Goal: Transaction & Acquisition: Purchase product/service

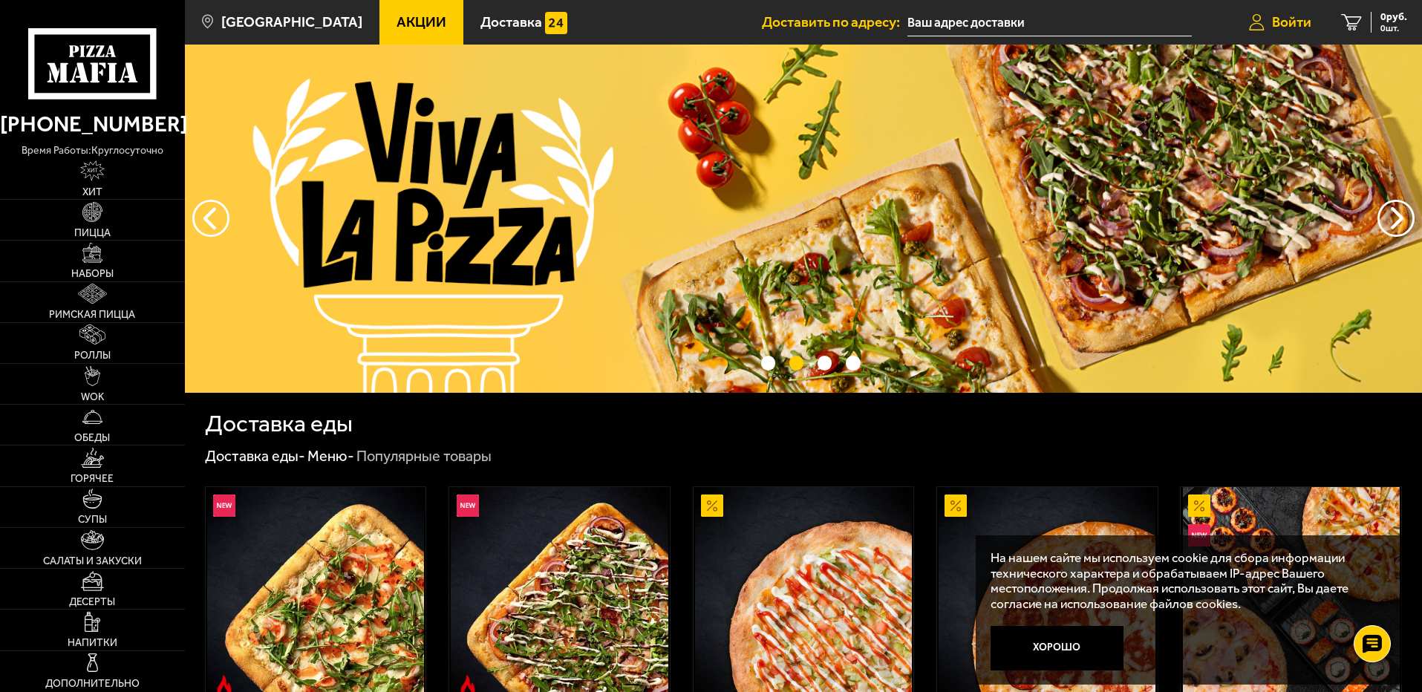
click at [1273, 21] on span "Войти" at bounding box center [1291, 22] width 39 height 14
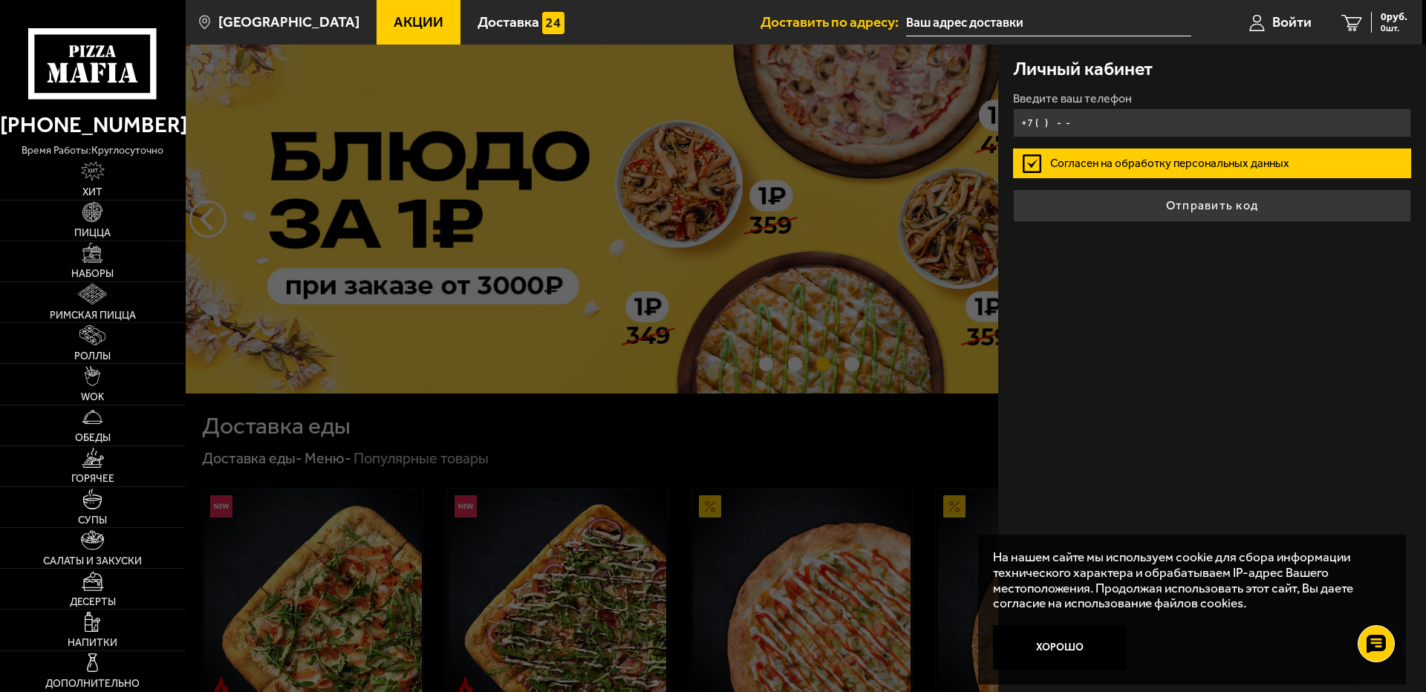
click at [1080, 123] on input "+7 ( ) - -" at bounding box center [1212, 122] width 398 height 29
type input "+7 ( ) - -"
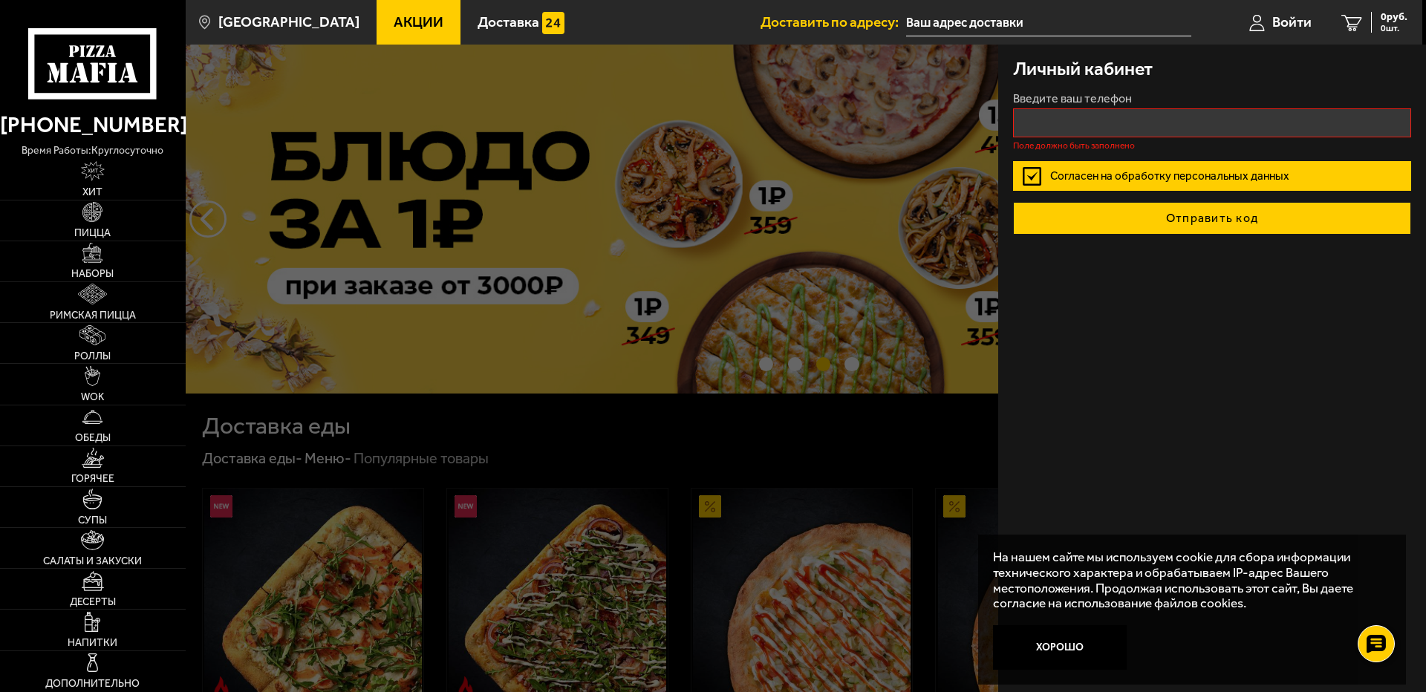
click at [1118, 205] on button "Отправить код" at bounding box center [1212, 218] width 398 height 33
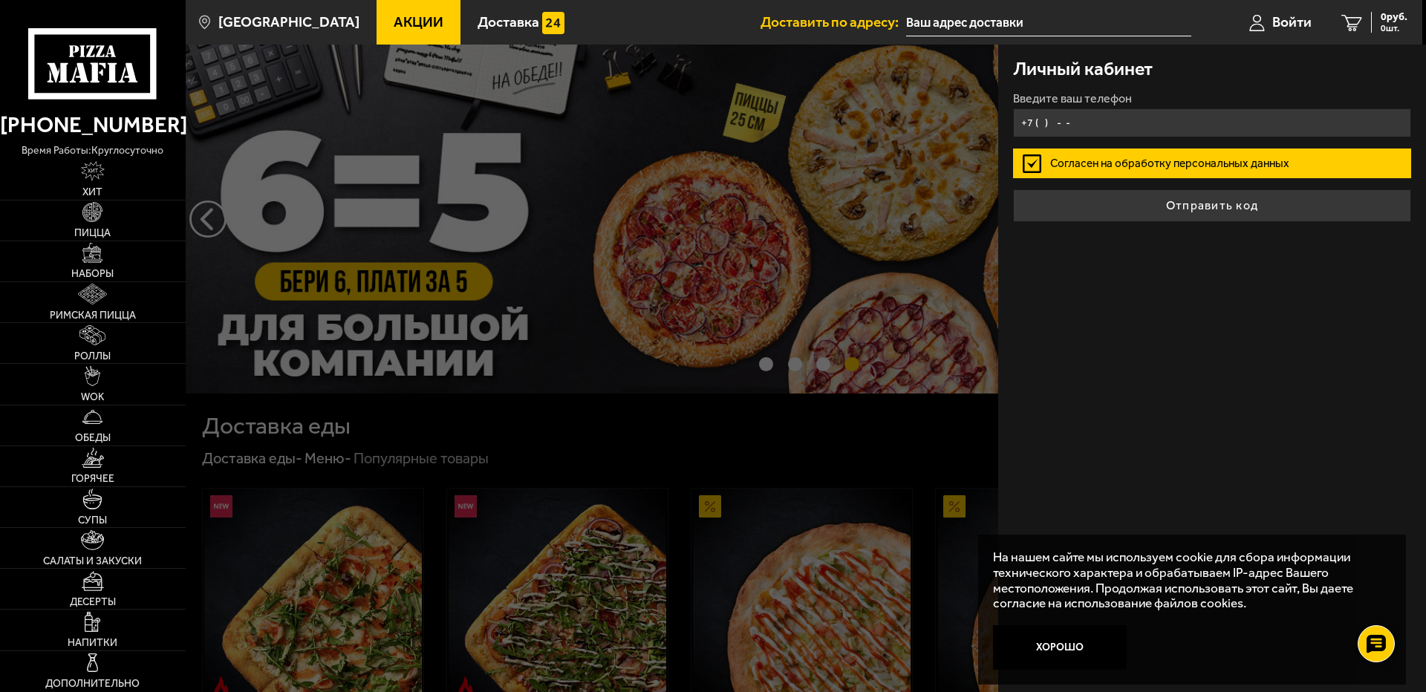
click at [1101, 126] on input "+7 ( ) - -" at bounding box center [1212, 122] width 398 height 29
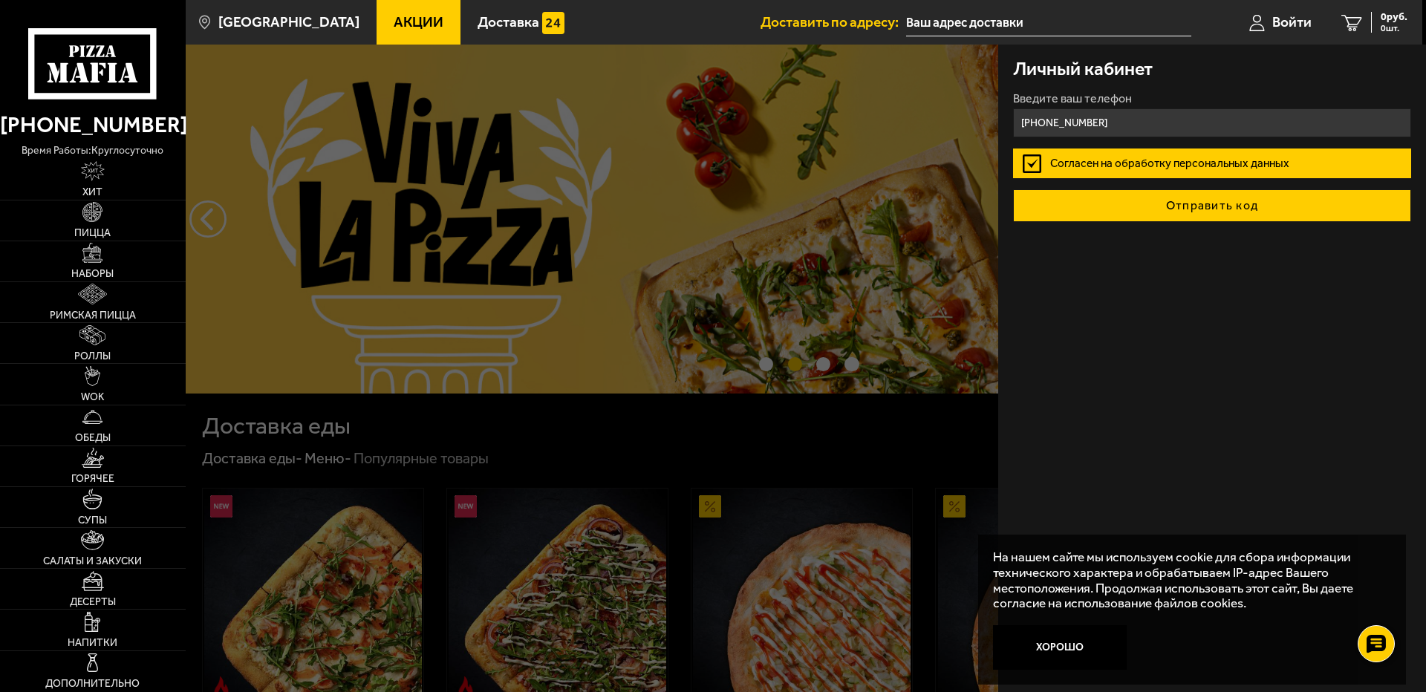
type input "[PHONE_NUMBER]"
click at [1127, 205] on button "Отправить код" at bounding box center [1212, 205] width 398 height 33
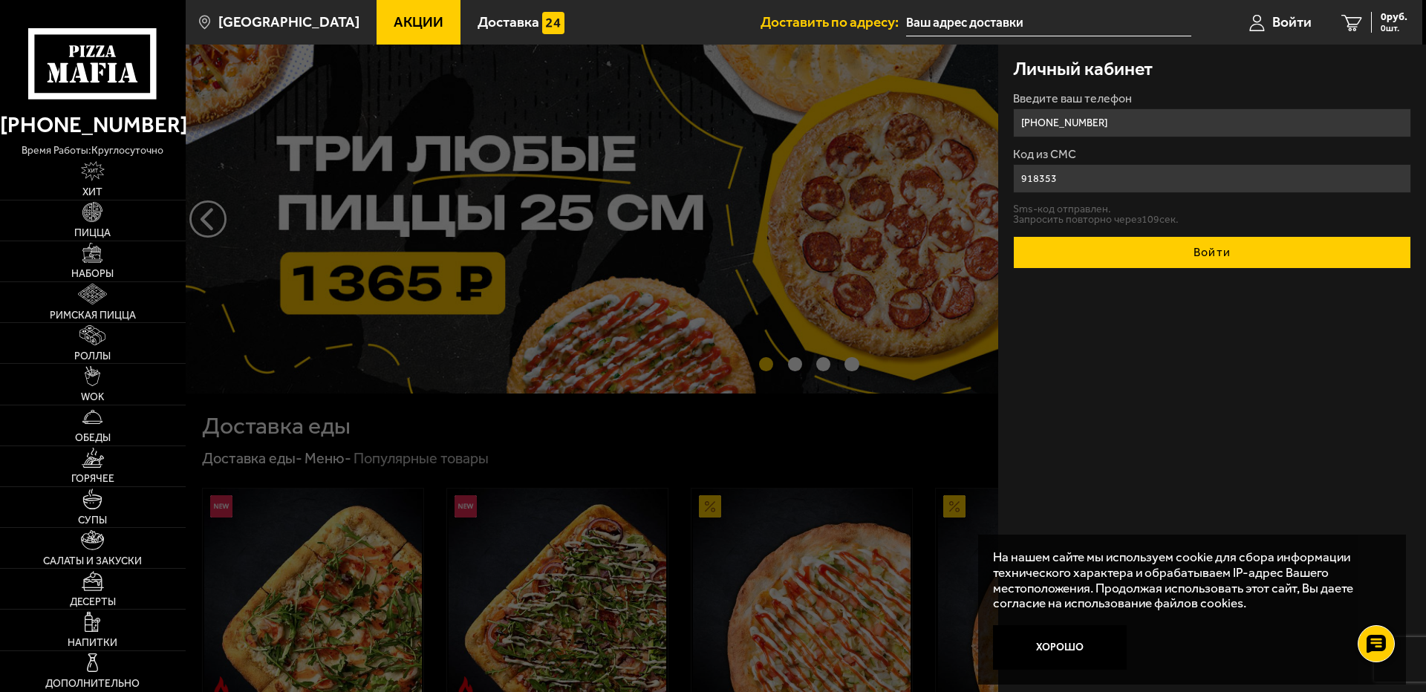
type input "918353"
click at [1113, 251] on button "Войти" at bounding box center [1212, 252] width 398 height 33
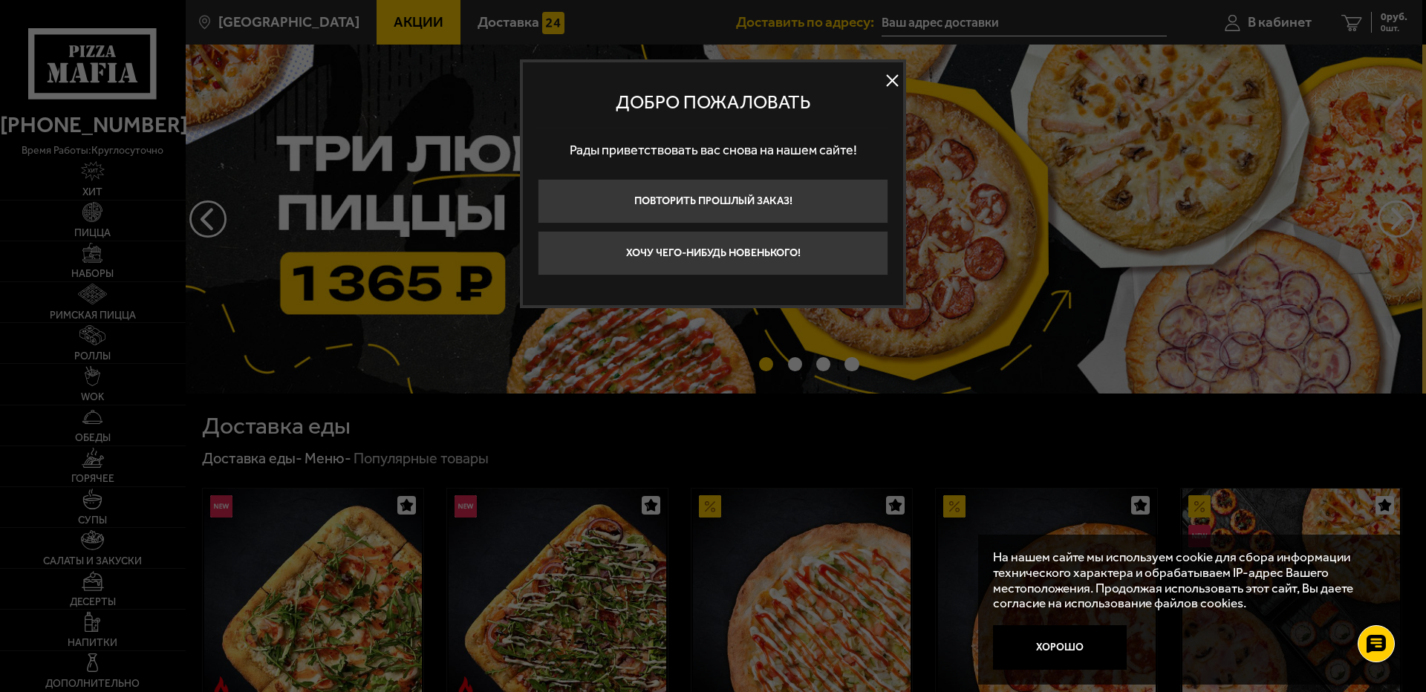
click at [890, 79] on button at bounding box center [892, 81] width 22 height 22
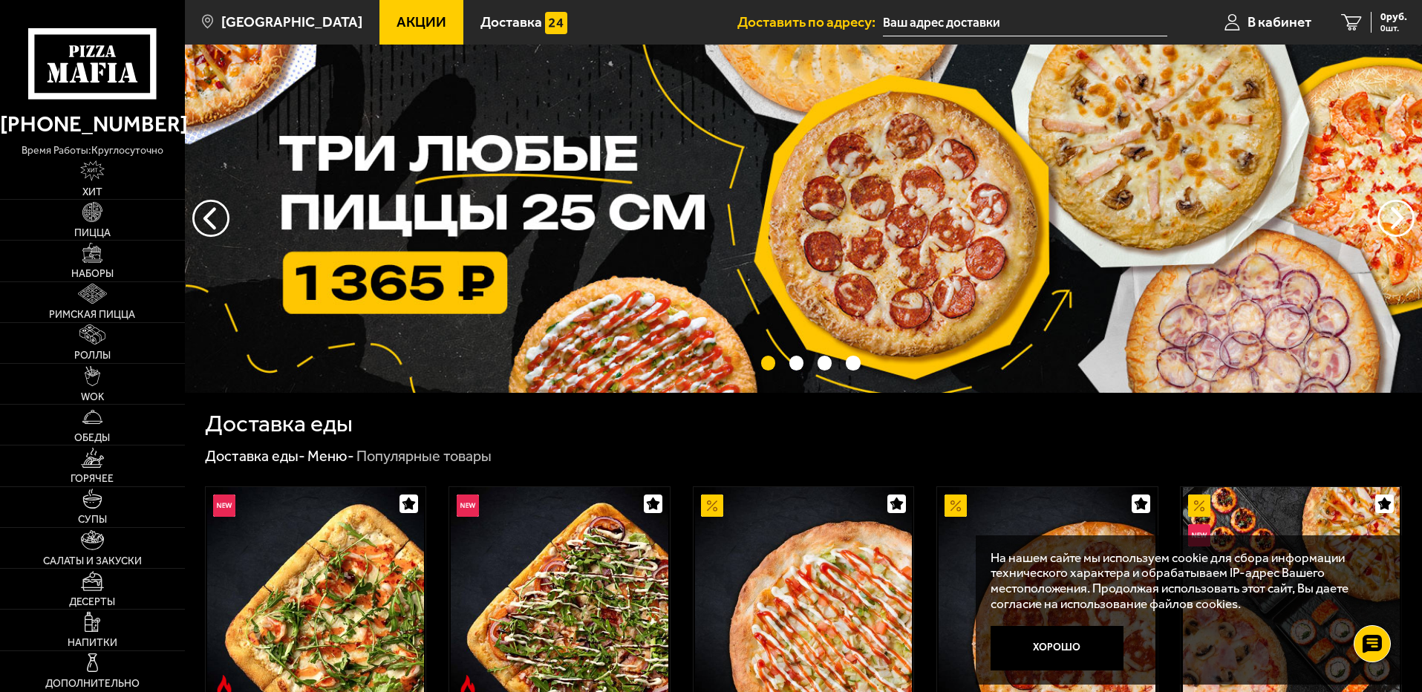
click at [997, 16] on input "text" at bounding box center [1025, 22] width 284 height 27
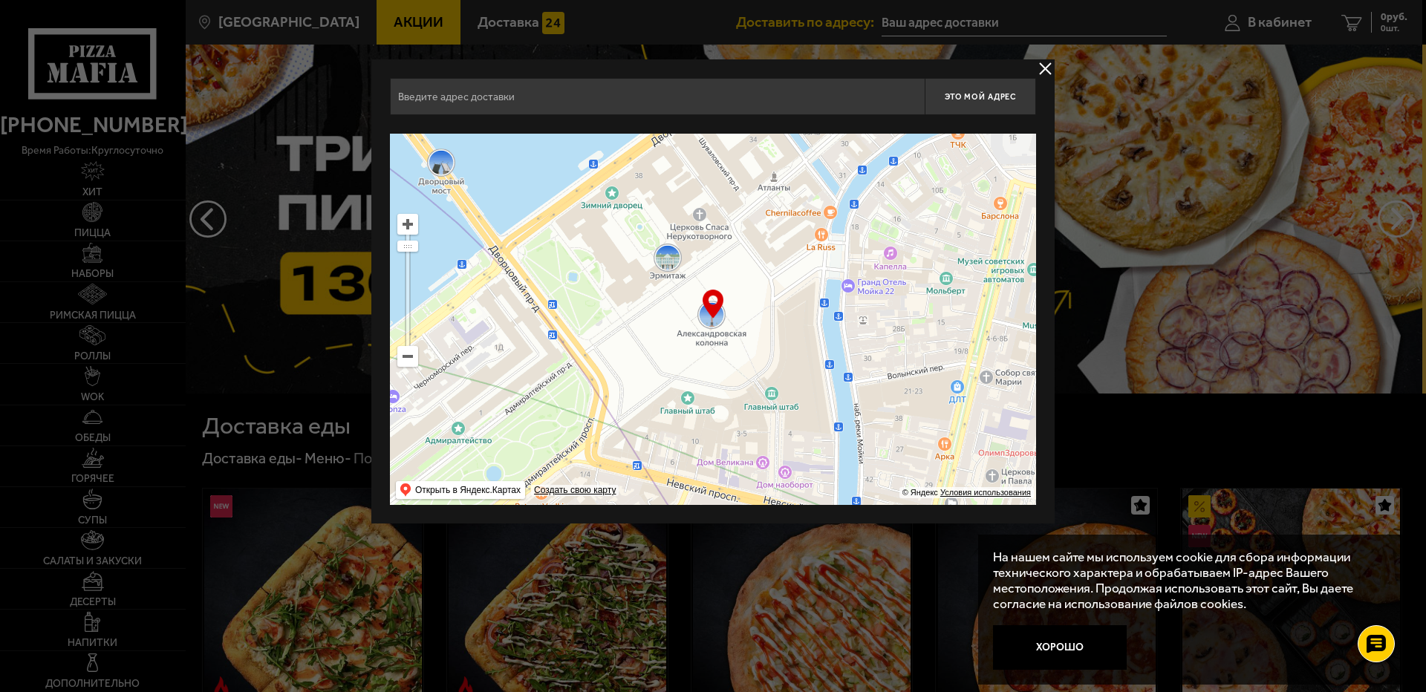
click at [533, 94] on input "text" at bounding box center [657, 96] width 535 height 37
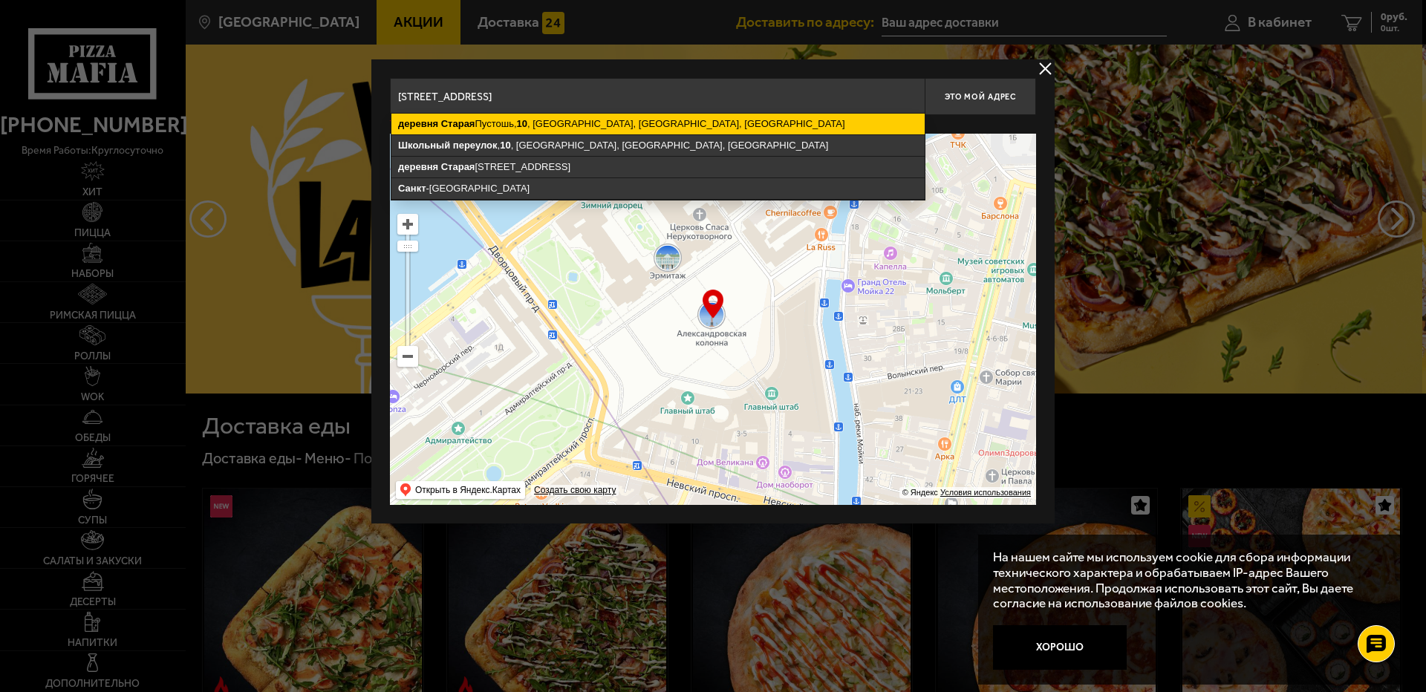
click at [632, 122] on ymaps "деревня Старая [STREET_ADDRESS][GEOGRAPHIC_DATA], [GEOGRAPHIC_DATA], [GEOGRAPHI…" at bounding box center [657, 124] width 533 height 21
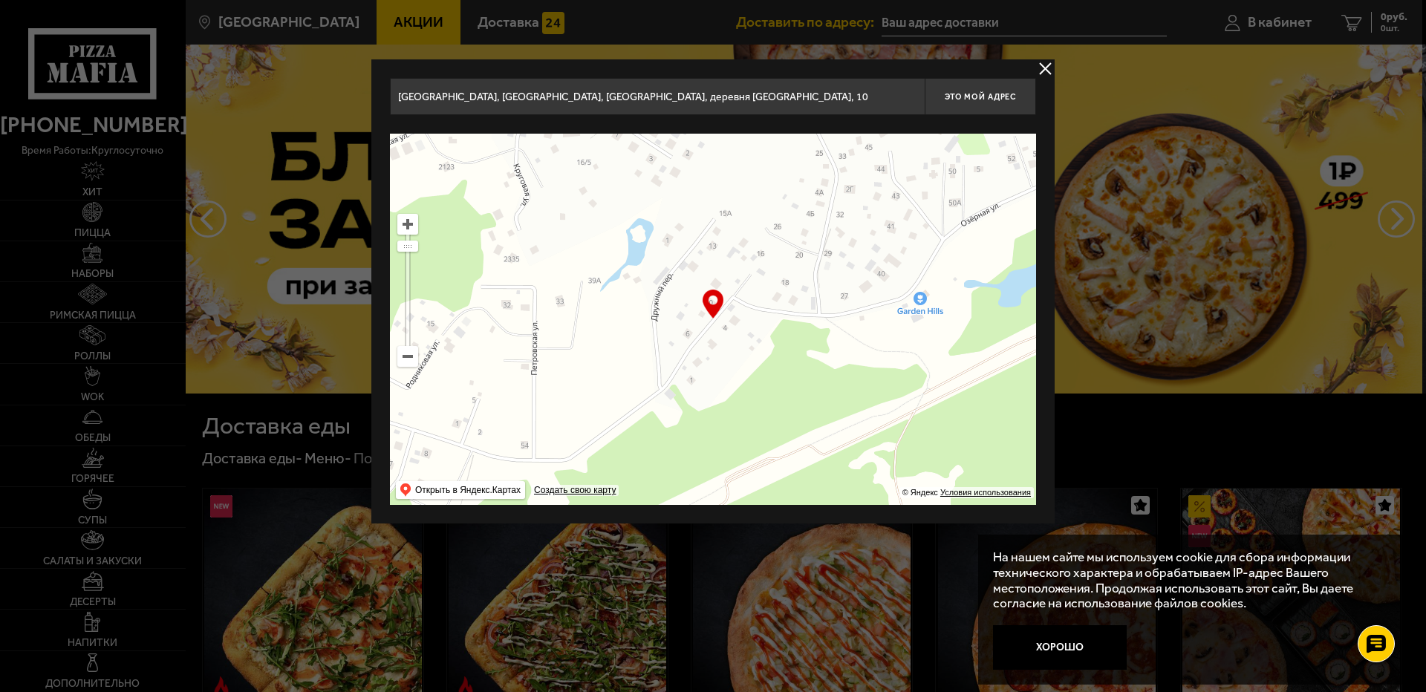
drag, startPoint x: 738, startPoint y: 419, endPoint x: 743, endPoint y: 402, distance: 17.9
click at [736, 405] on ymaps at bounding box center [713, 319] width 646 height 371
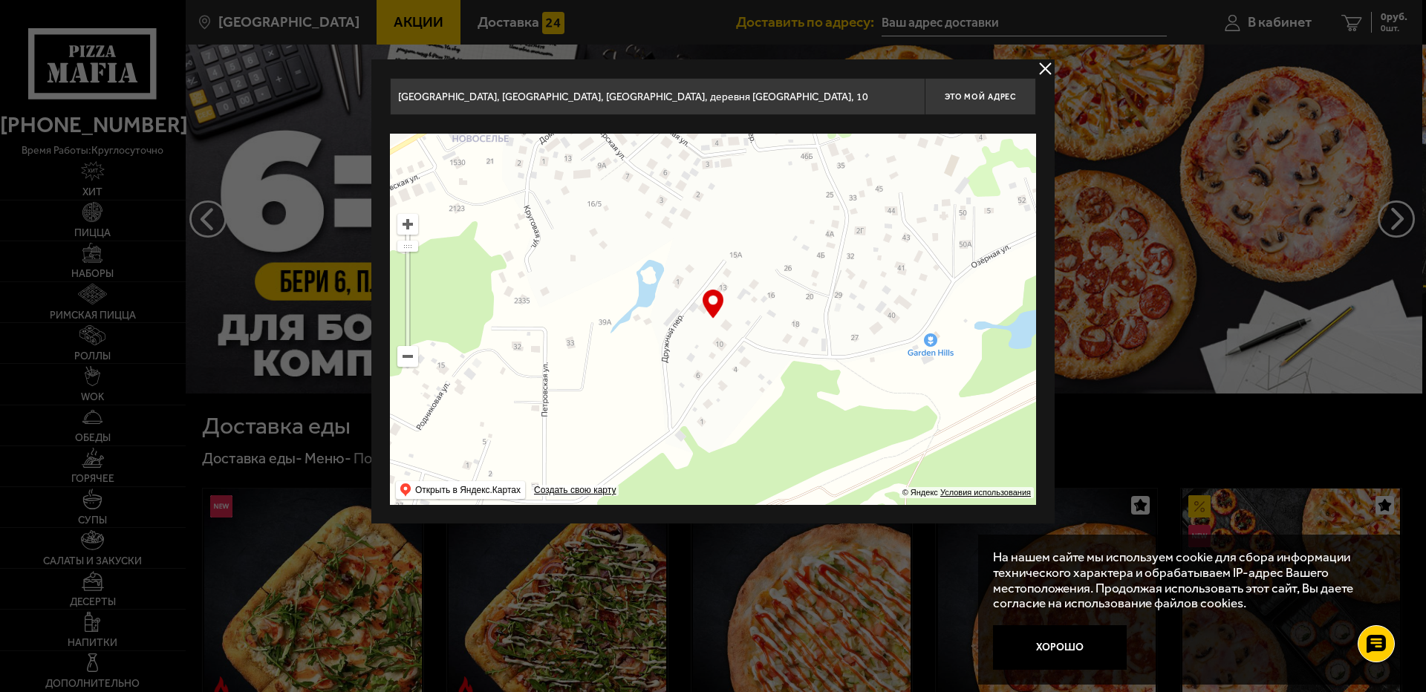
click at [732, 96] on input "[GEOGRAPHIC_DATA], [GEOGRAPHIC_DATA], [GEOGRAPHIC_DATA], деревня [GEOGRAPHIC_DA…" at bounding box center [657, 96] width 535 height 37
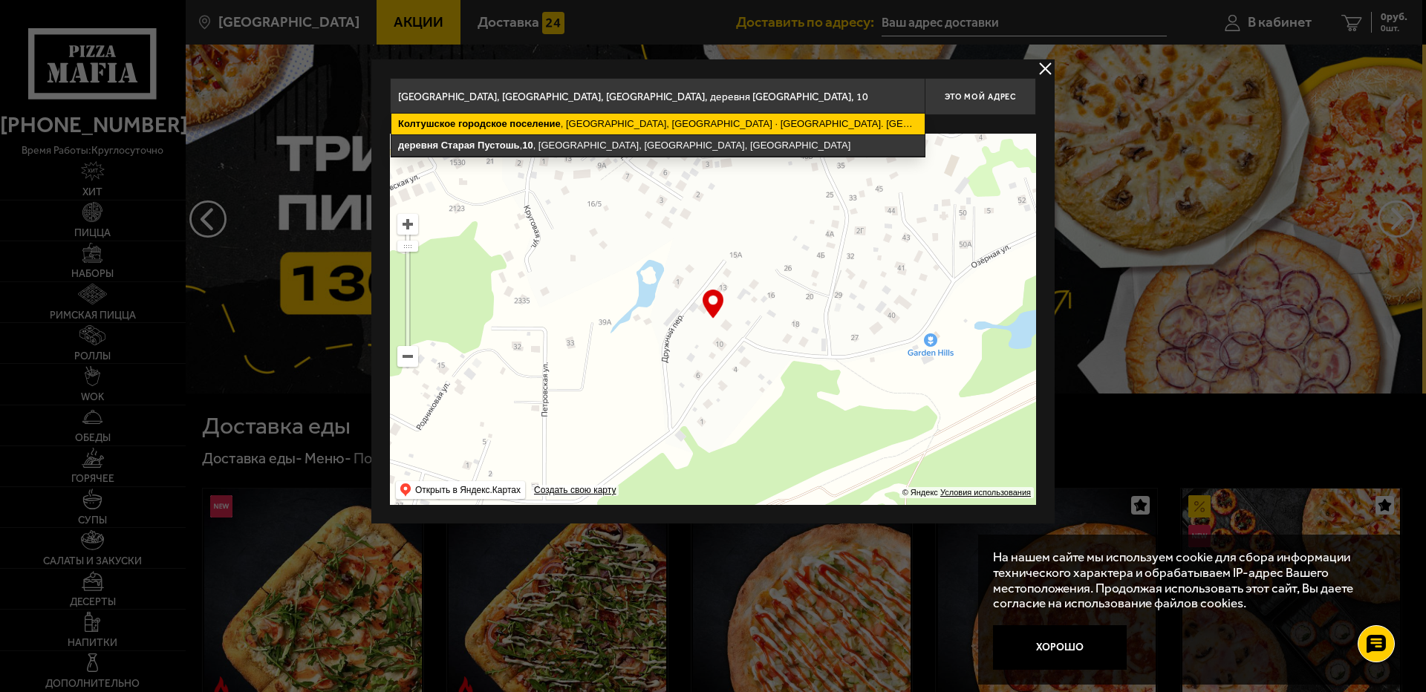
click at [734, 122] on ymaps "[GEOGRAPHIC_DATA] , [GEOGRAPHIC_DATA], [GEOGRAPHIC_DATA] · [GEOGRAPHIC_DATA]. […" at bounding box center [657, 124] width 533 height 21
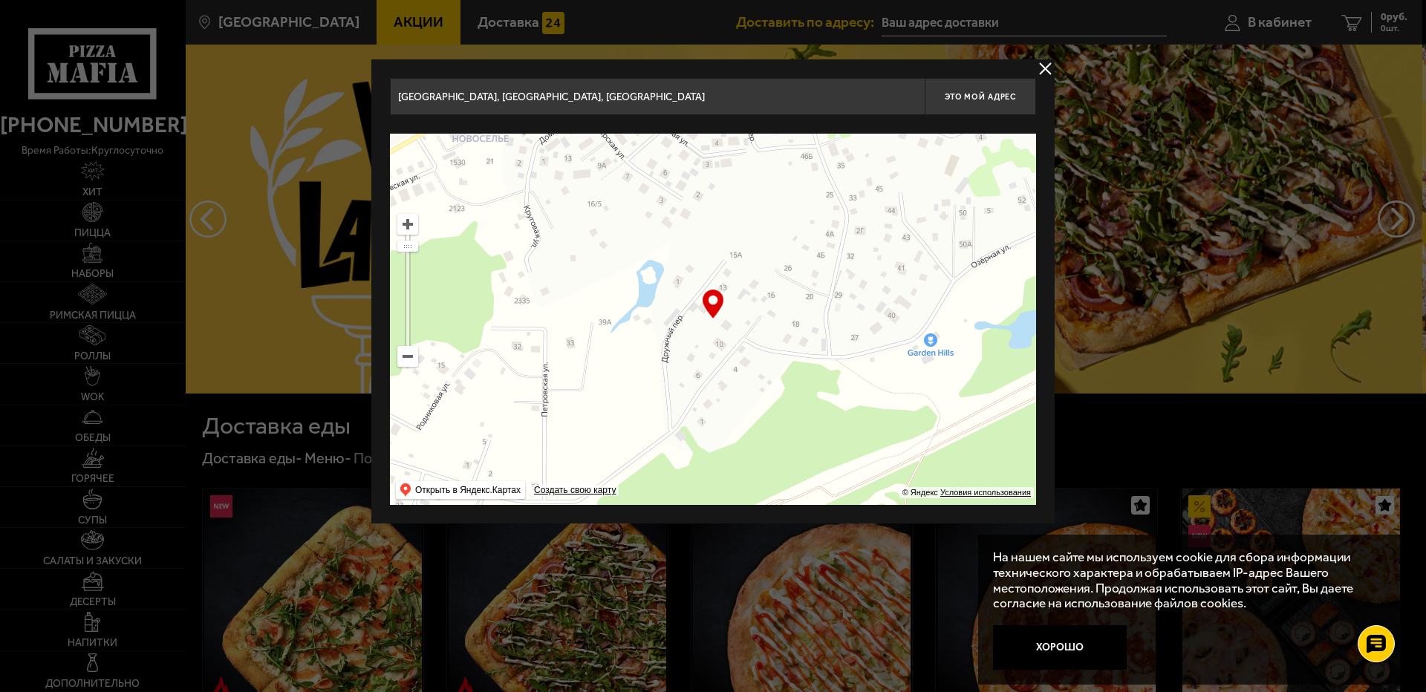
click at [807, 108] on input "[GEOGRAPHIC_DATA], [GEOGRAPHIC_DATA], [GEOGRAPHIC_DATA]" at bounding box center [657, 96] width 535 height 37
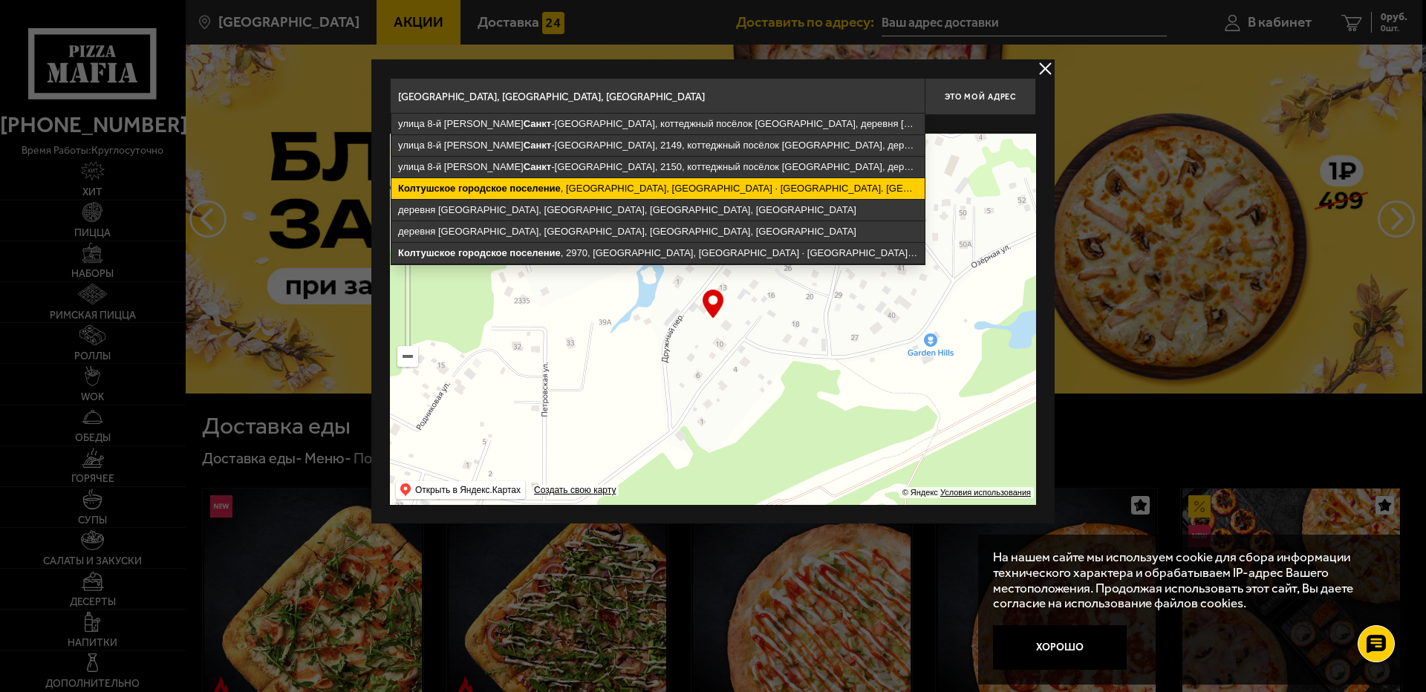
click at [791, 181] on ymaps "[GEOGRAPHIC_DATA] , [GEOGRAPHIC_DATA], [GEOGRAPHIC_DATA] · [GEOGRAPHIC_DATA]. […" at bounding box center [657, 188] width 533 height 21
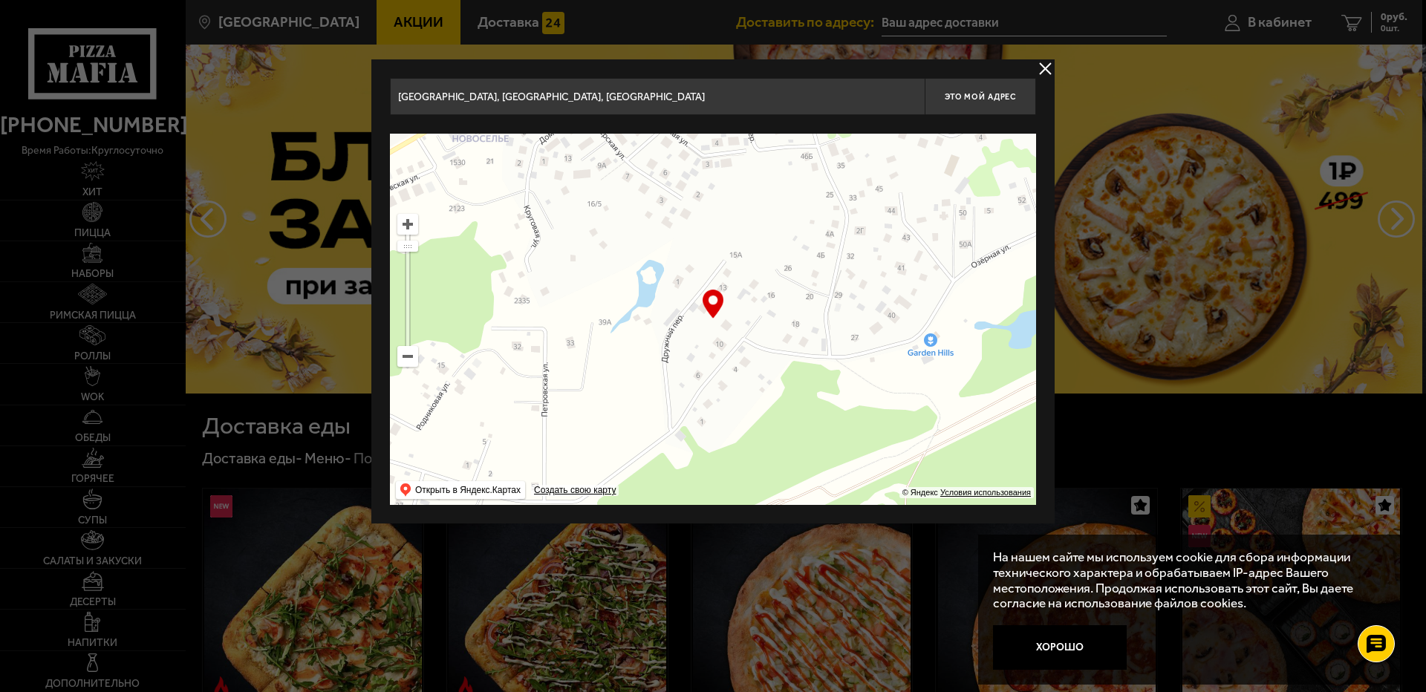
click at [882, 96] on input "[GEOGRAPHIC_DATA], [GEOGRAPHIC_DATA], [GEOGRAPHIC_DATA]" at bounding box center [657, 96] width 535 height 37
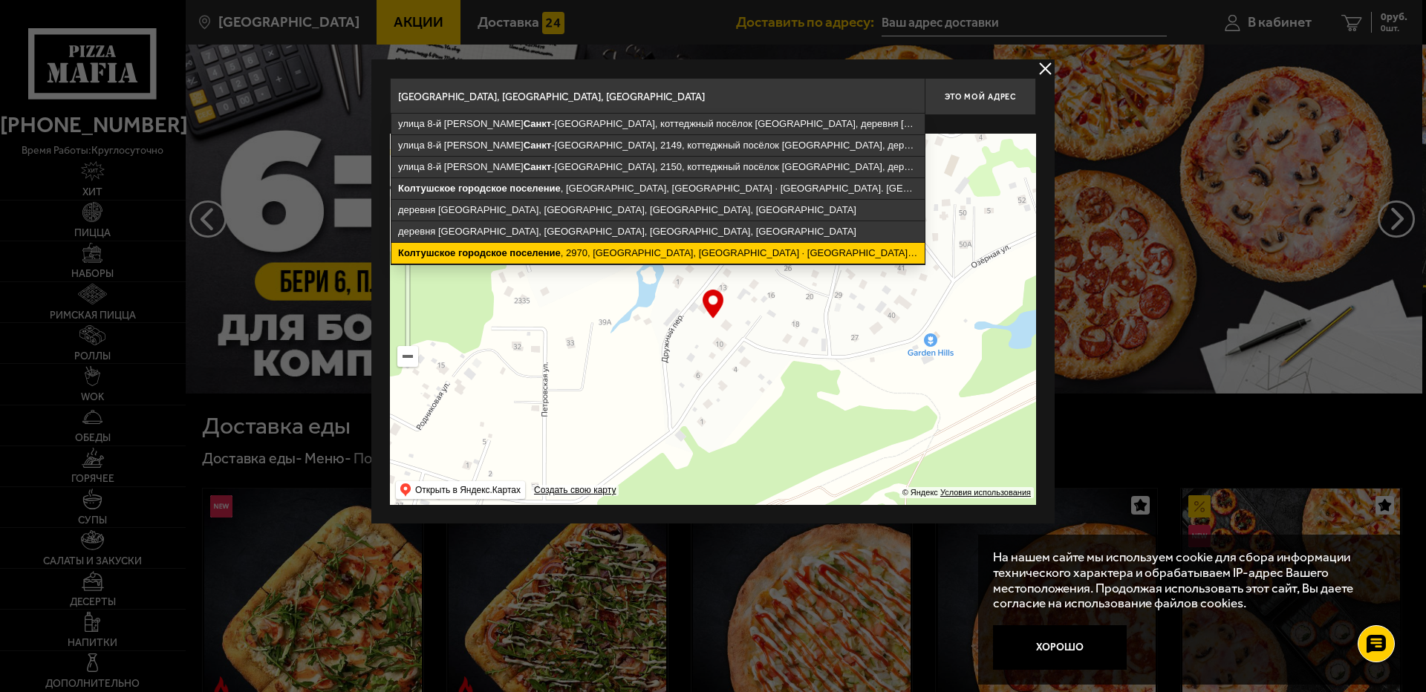
click at [650, 254] on ymaps "Колтушское городское [STREET_ADDRESS] · [GEOGRAPHIC_DATA]. [GEOGRAPHIC_DATA]" at bounding box center [657, 253] width 533 height 21
type input "[GEOGRAPHIC_DATA], [GEOGRAPHIC_DATA], [GEOGRAPHIC_DATA], 2970"
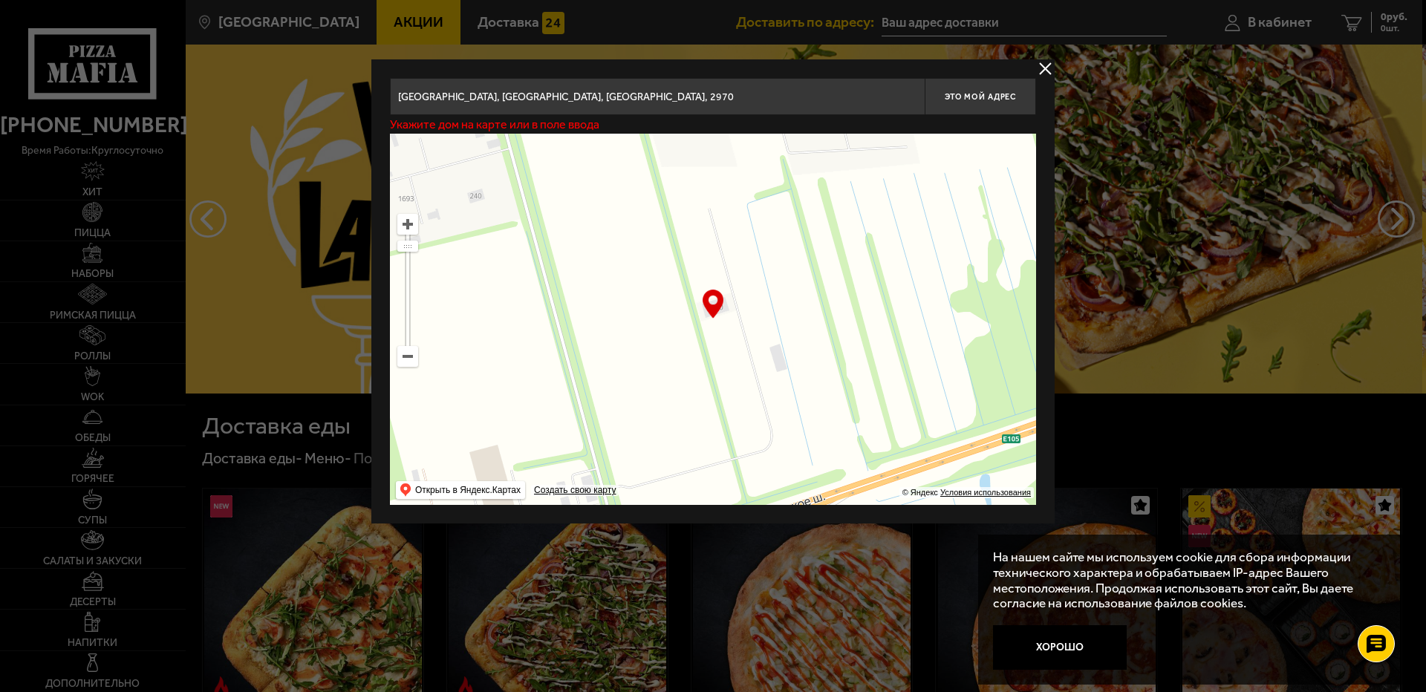
drag, startPoint x: 684, startPoint y: 345, endPoint x: 689, endPoint y: 333, distance: 13.0
click at [687, 333] on ymaps at bounding box center [713, 319] width 646 height 371
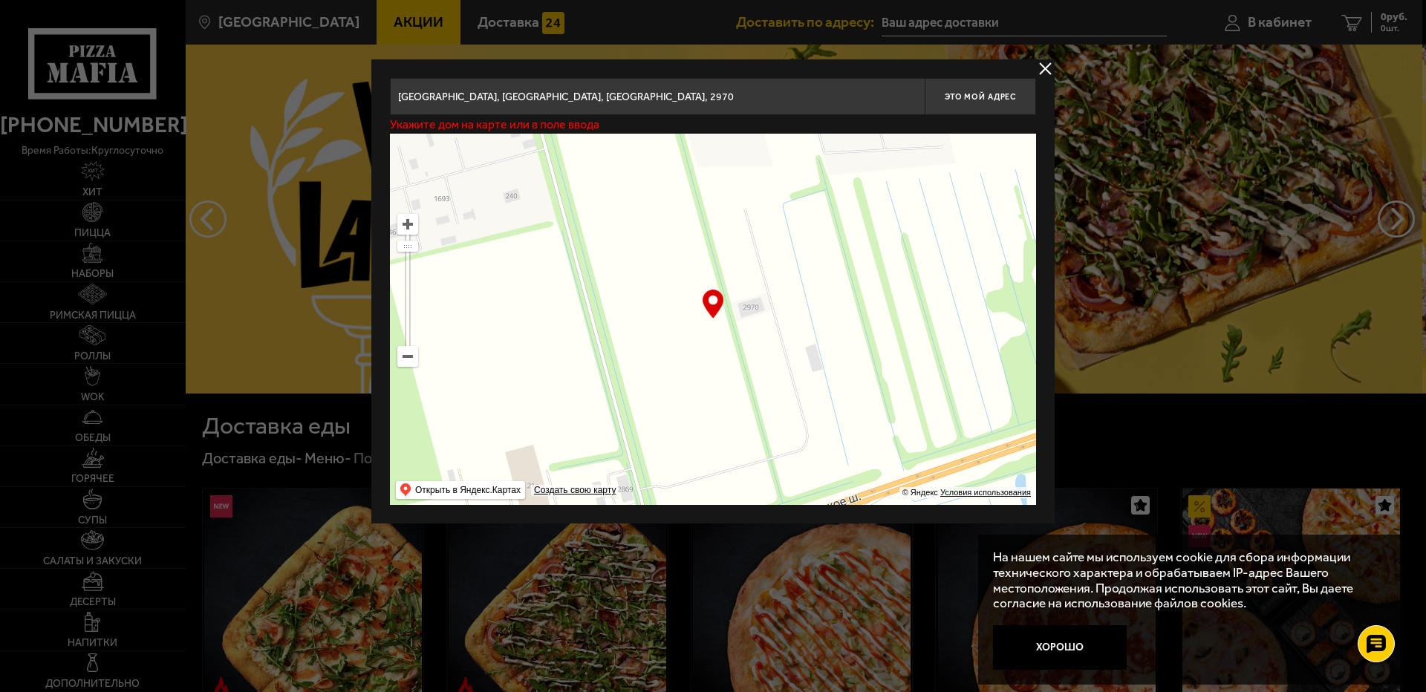
click at [827, 92] on input "[GEOGRAPHIC_DATA], [GEOGRAPHIC_DATA], [GEOGRAPHIC_DATA], 2970" at bounding box center [657, 96] width 535 height 37
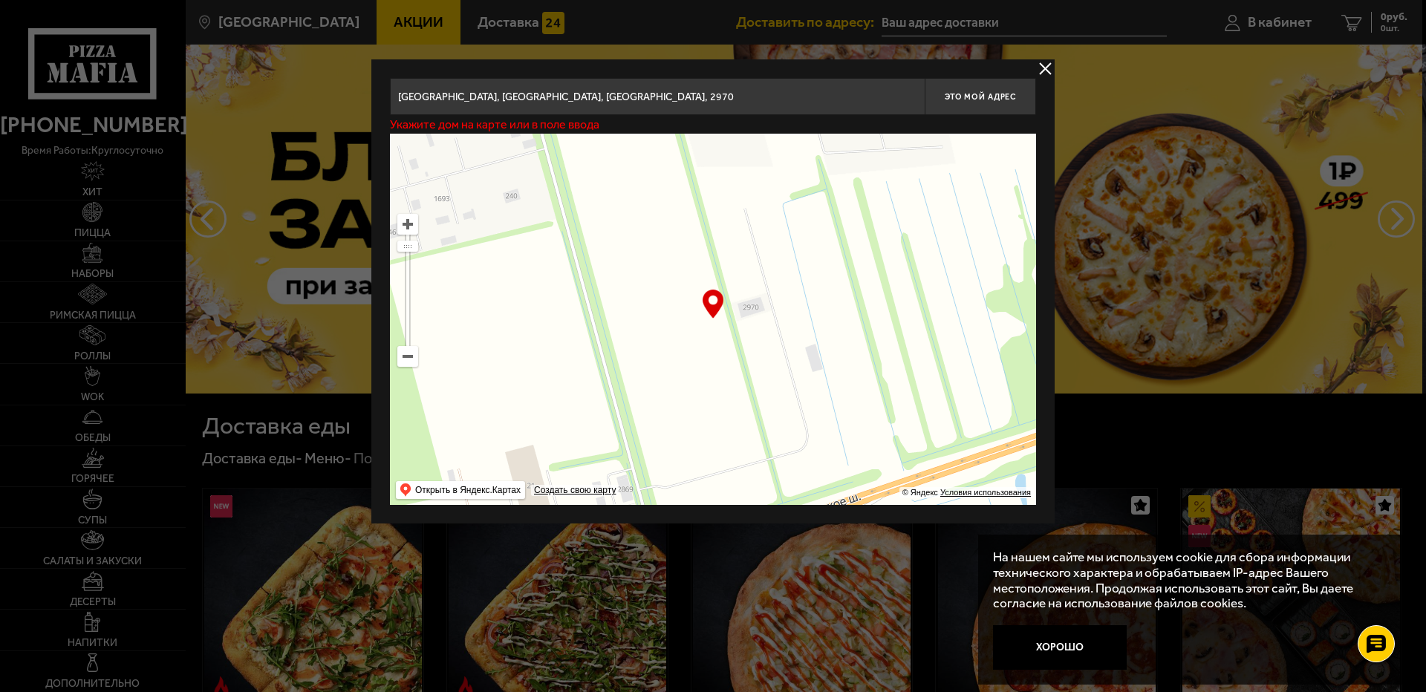
click at [1046, 70] on button "delivery type" at bounding box center [1045, 68] width 19 height 19
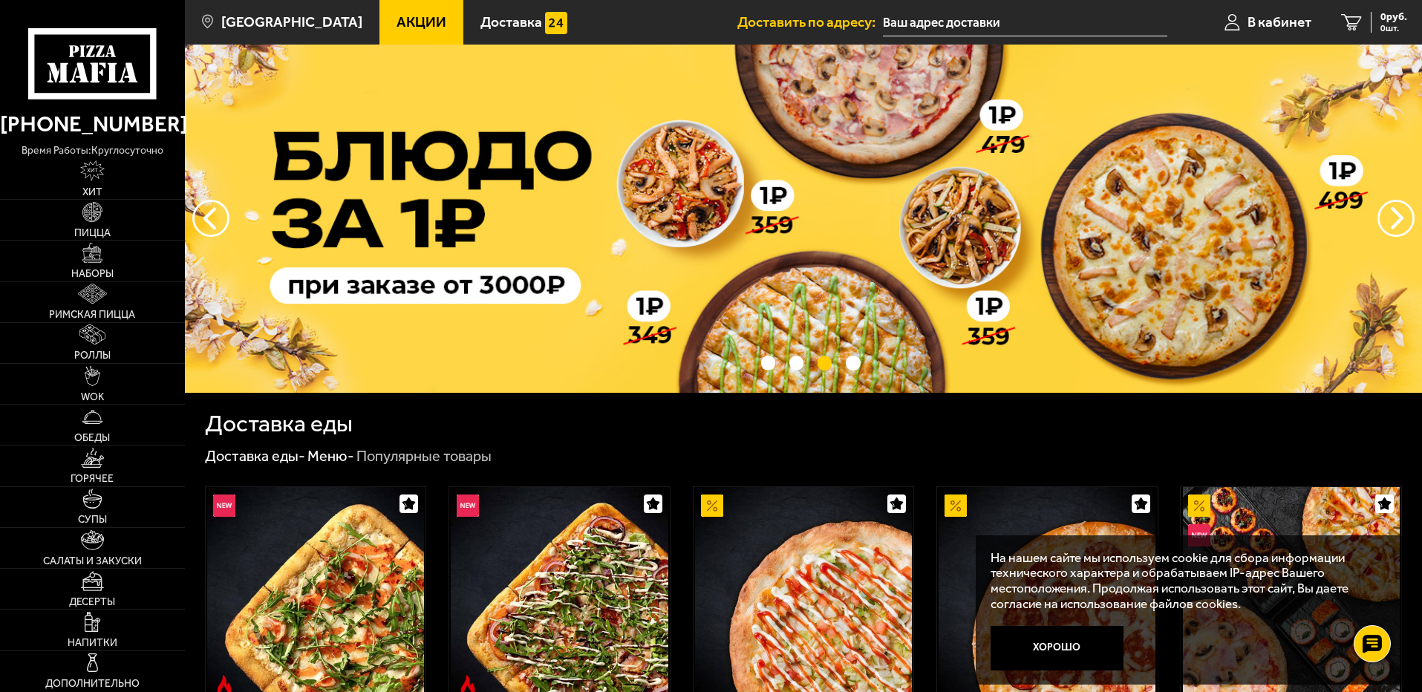
click at [1020, 13] on input "text" at bounding box center [1025, 22] width 284 height 27
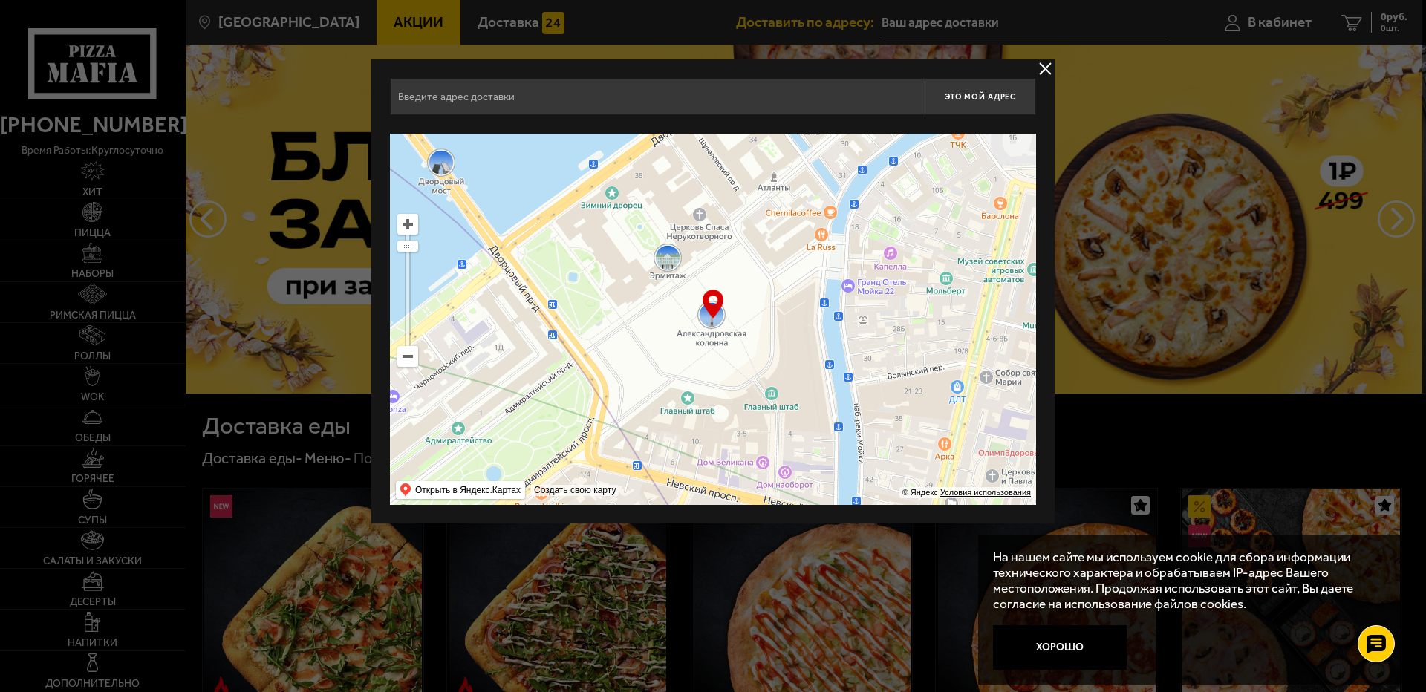
click at [660, 93] on input "text" at bounding box center [657, 96] width 535 height 37
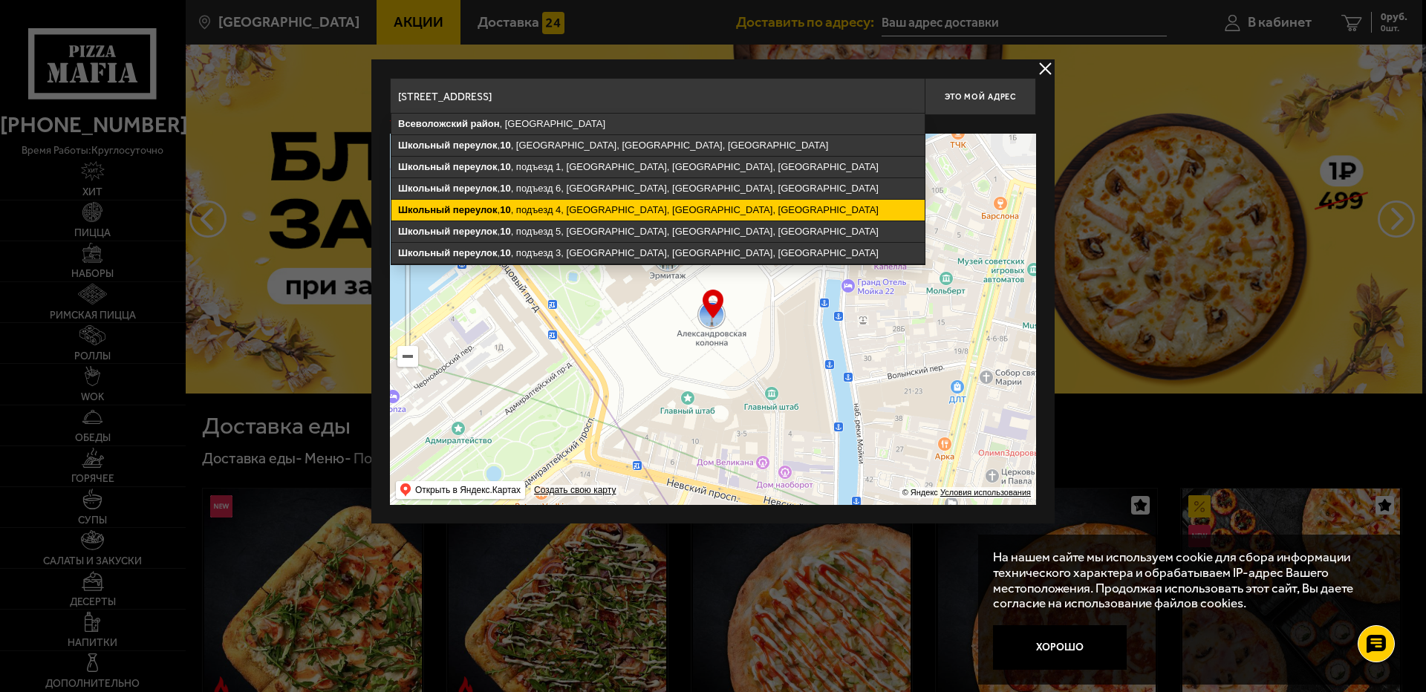
click at [670, 203] on ymaps "[STREET_ADDRESS]" at bounding box center [657, 210] width 533 height 21
type input "[STREET_ADDRESS]"
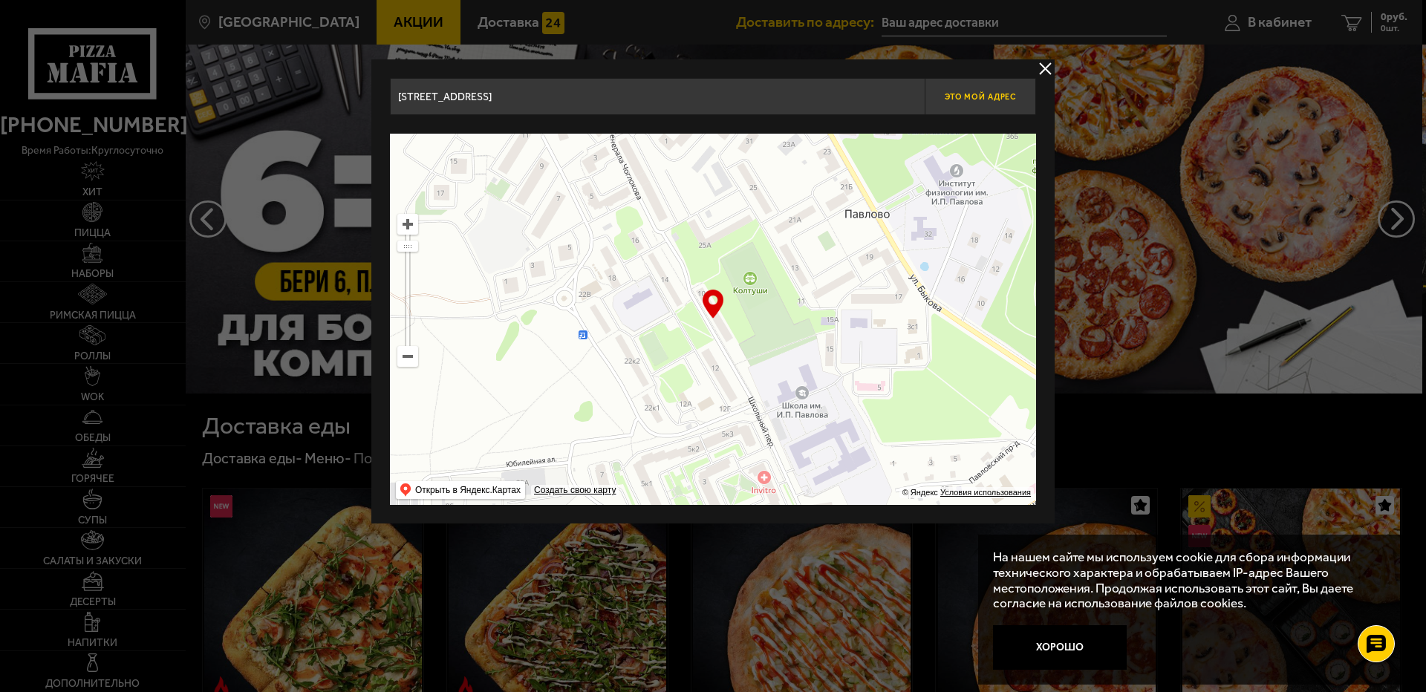
click at [956, 97] on span "Это мой адрес" at bounding box center [980, 97] width 71 height 10
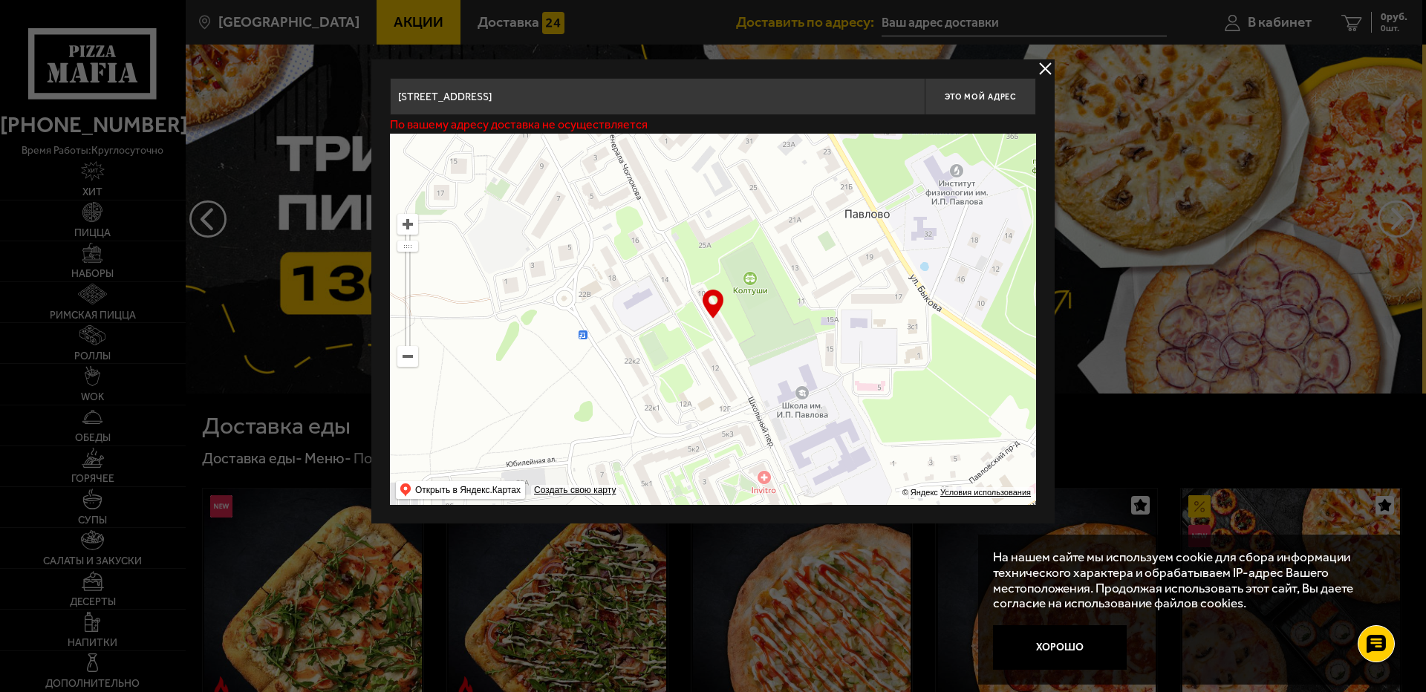
click at [1044, 70] on button "delivery type" at bounding box center [1045, 68] width 19 height 19
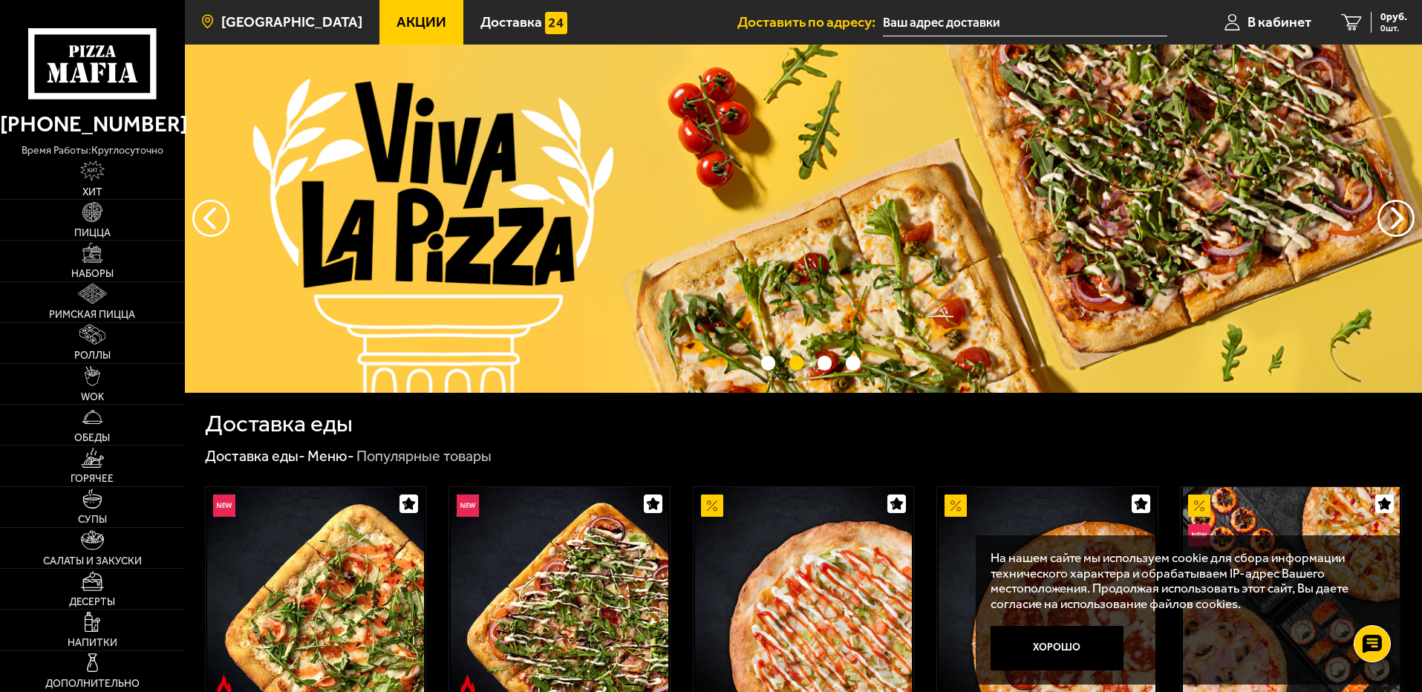
click at [232, 17] on span "[GEOGRAPHIC_DATA]" at bounding box center [291, 22] width 141 height 14
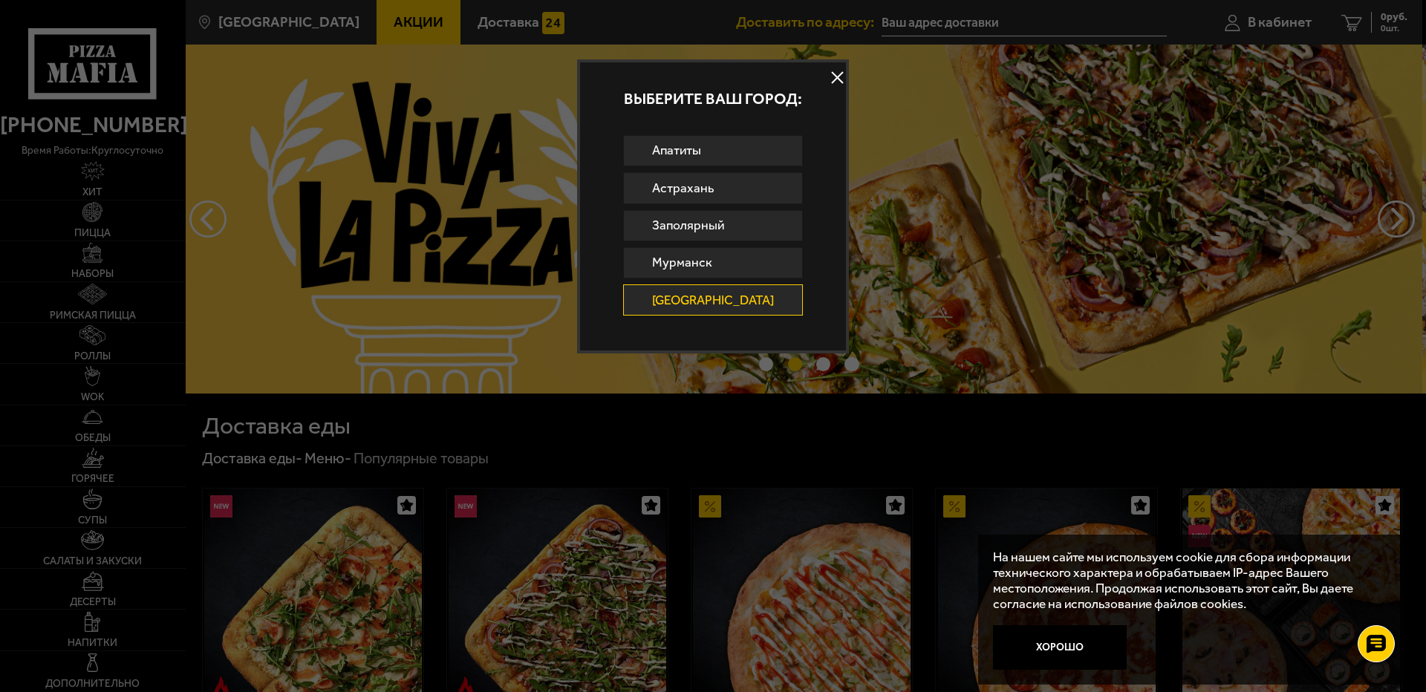
click at [827, 75] on button at bounding box center [838, 78] width 22 height 22
